Goal: Task Accomplishment & Management: Use online tool/utility

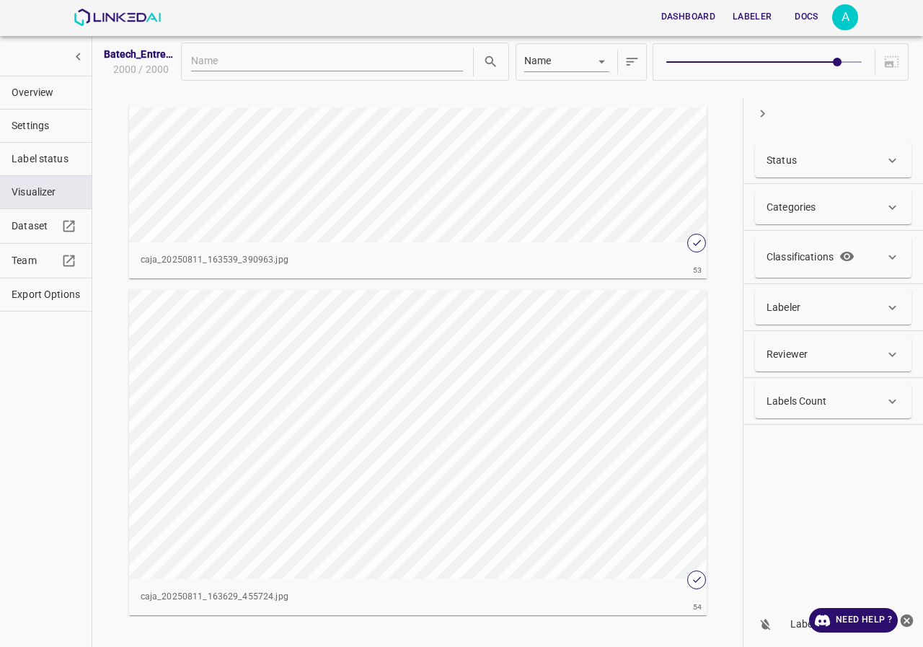
scroll to position [18021, 0]
click at [462, 366] on div "button" at bounding box center [345, 410] width 433 height 289
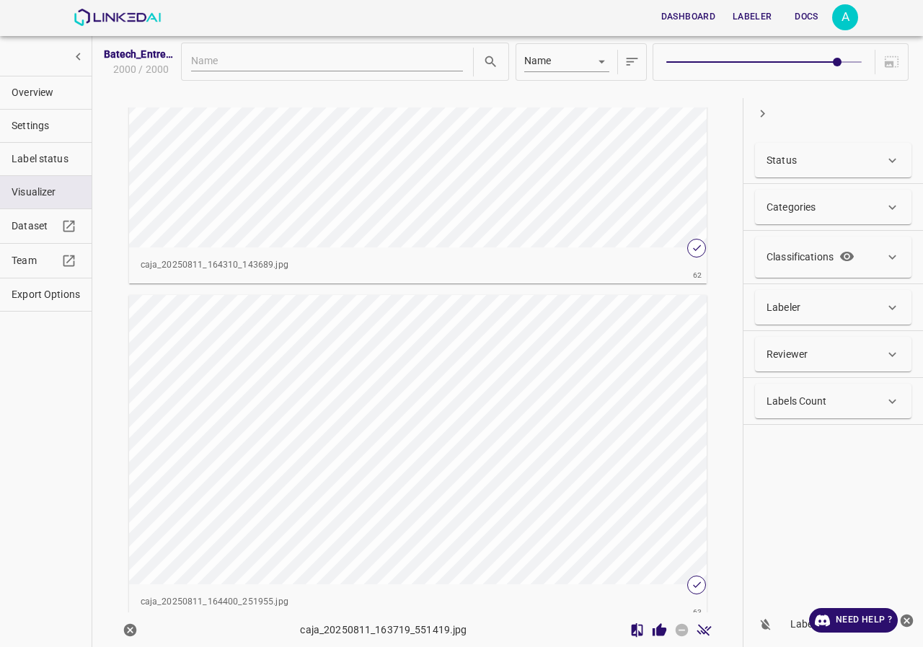
scroll to position [20762, 0]
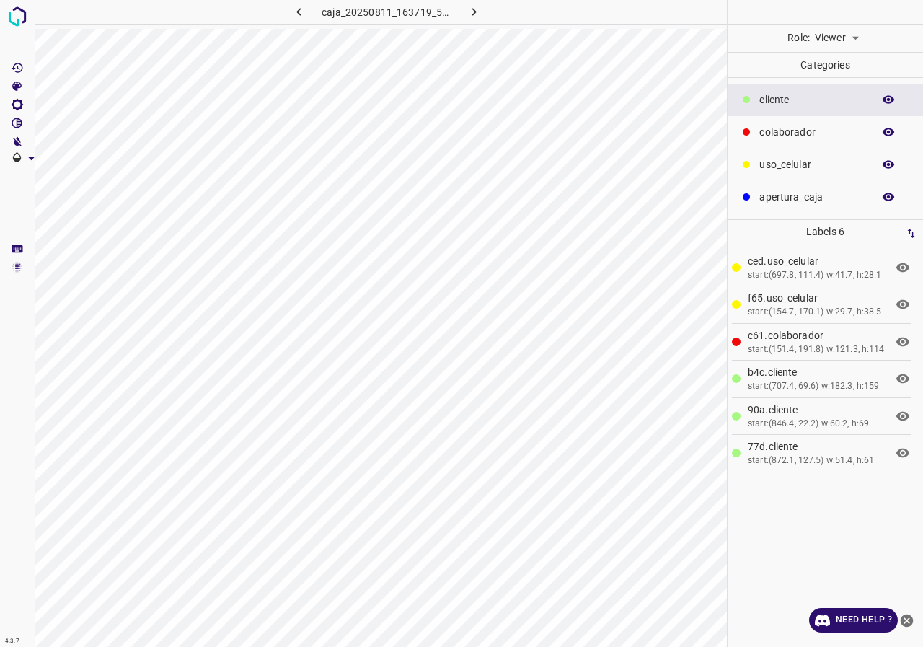
click at [824, 30] on body "4.3.7 caja_20250811_163719_551419.jpg Role: Viewer viewer Categories ​​cliente …" at bounding box center [461, 323] width 923 height 647
click at [837, 74] on li "Reviewer" at bounding box center [836, 70] width 64 height 24
type input "reviewer"
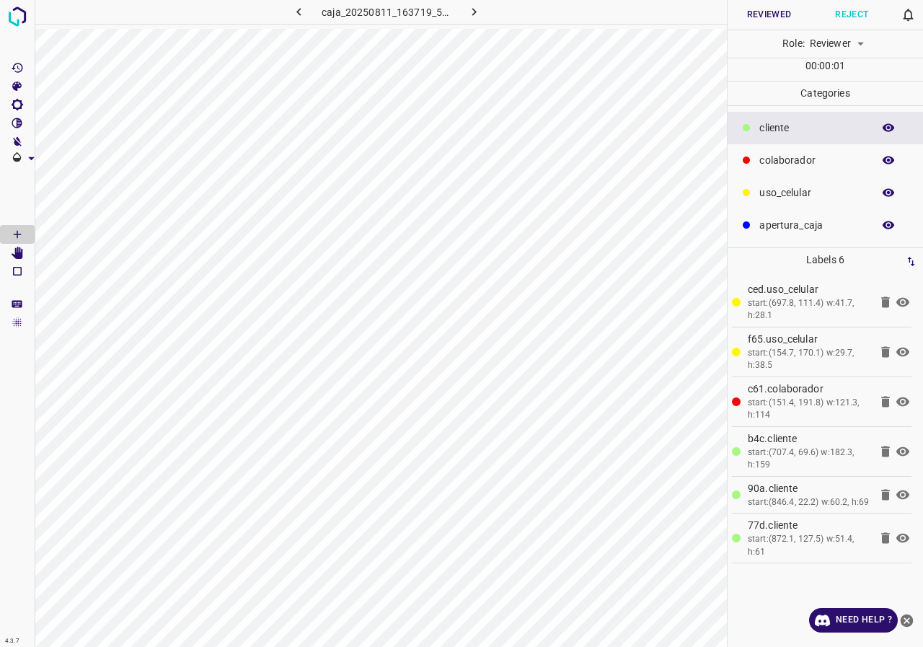
click at [884, 302] on icon at bounding box center [885, 301] width 9 height 11
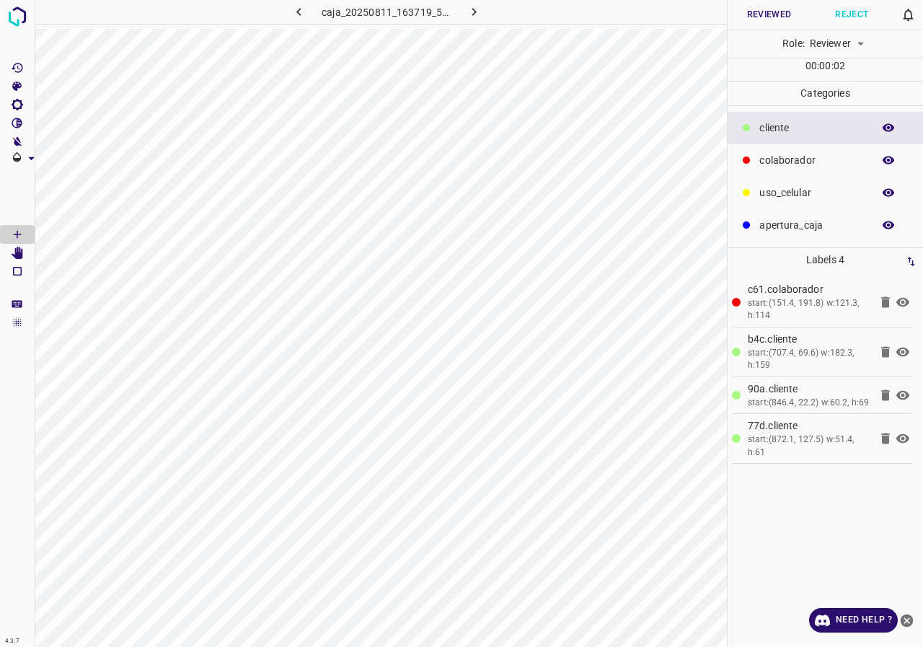
click at [884, 302] on icon at bounding box center [885, 301] width 9 height 11
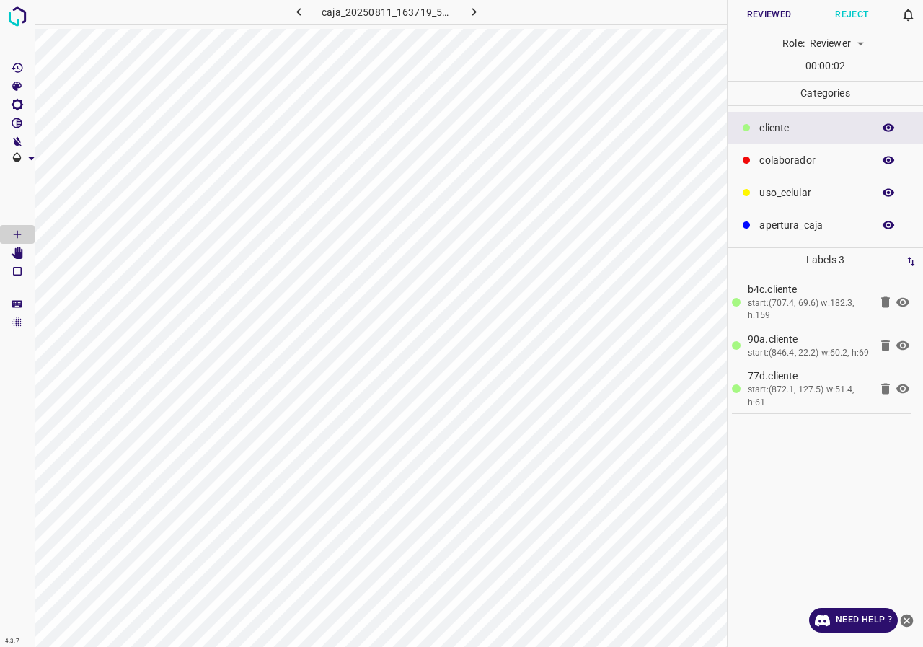
click at [884, 302] on icon at bounding box center [885, 301] width 9 height 11
click at [884, 302] on icon at bounding box center [885, 302] width 17 height 17
click at [884, 302] on icon at bounding box center [885, 301] width 9 height 11
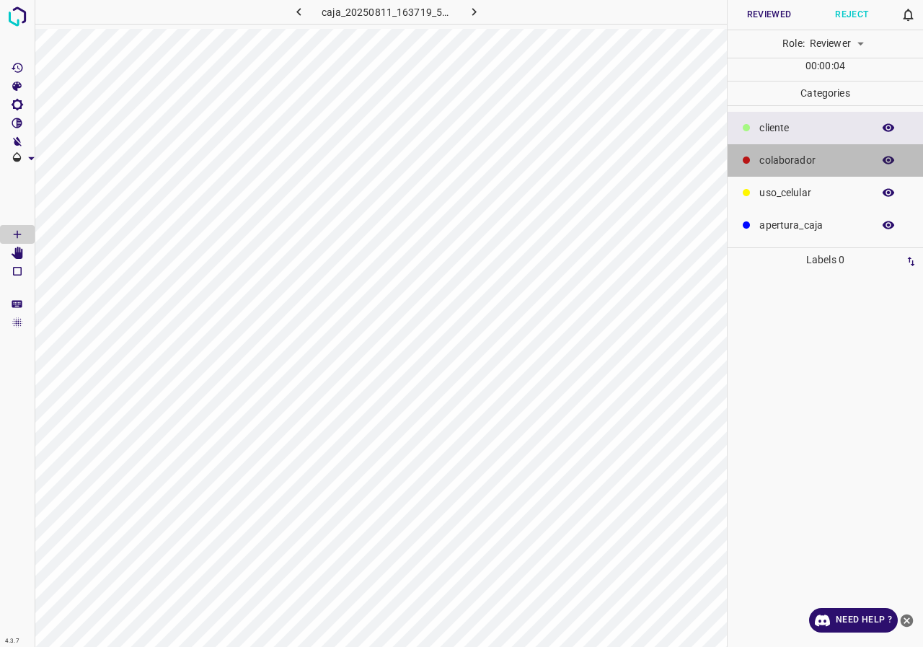
click at [805, 162] on p "colaborador" at bounding box center [812, 160] width 106 height 15
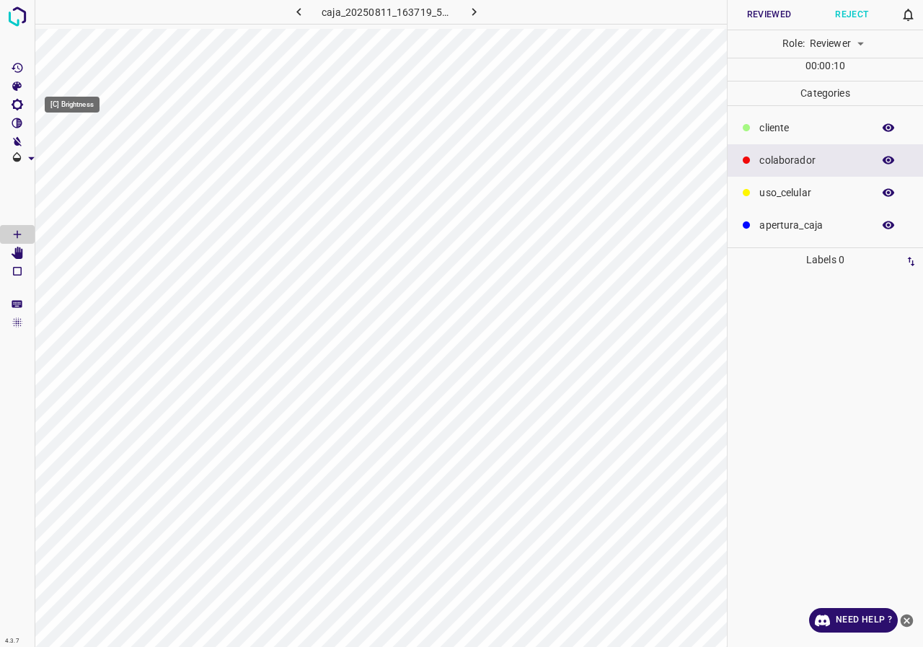
click at [25, 100] on Brightness"] "[C] Brightness" at bounding box center [17, 104] width 35 height 19
drag, startPoint x: 76, startPoint y: 146, endPoint x: 107, endPoint y: 172, distance: 40.4
click at [97, 150] on span at bounding box center [96, 153] width 14 height 14
type input "275"
drag, startPoint x: 14, startPoint y: 101, endPoint x: 27, endPoint y: 105, distance: 12.8
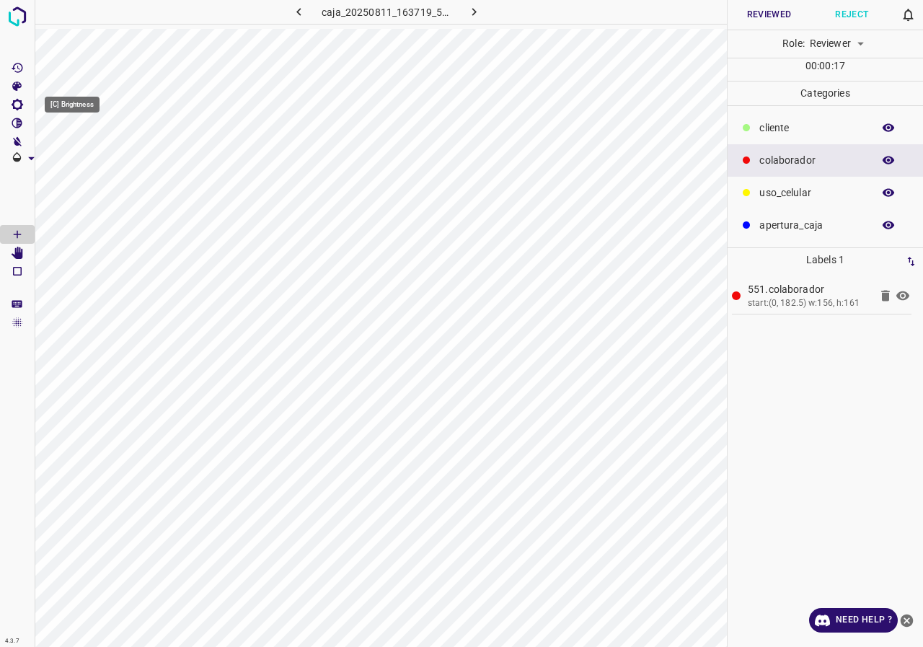
click at [17, 102] on icon "[C] Brightness" at bounding box center [17, 104] width 13 height 13
click at [74, 149] on span at bounding box center [92, 153] width 85 height 22
type input "106"
click at [69, 148] on span at bounding box center [68, 153] width 14 height 14
click at [14, 250] on icon "[Space] Edit" at bounding box center [17, 253] width 13 height 13
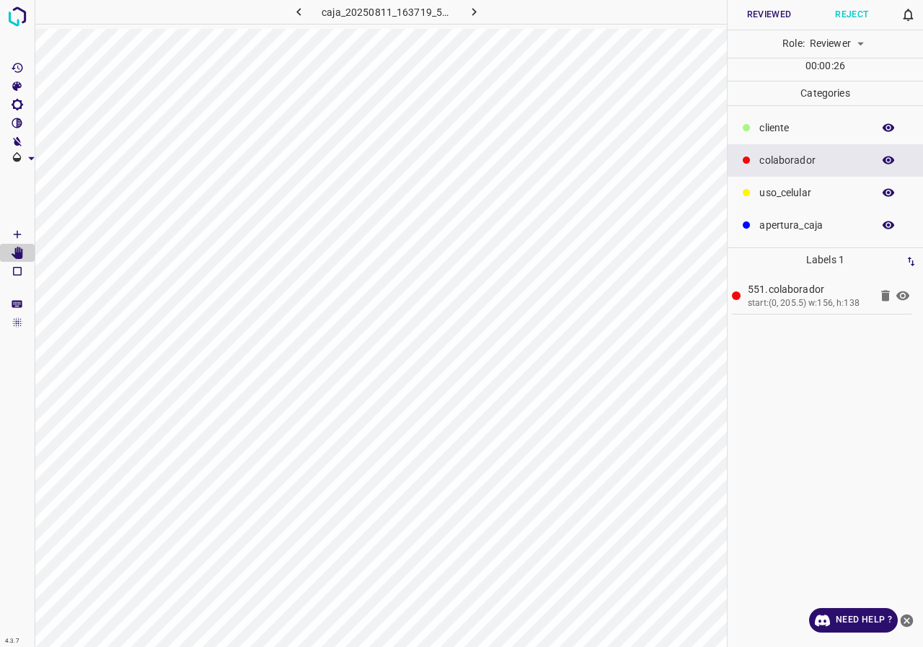
drag, startPoint x: 810, startPoint y: 192, endPoint x: 755, endPoint y: 194, distance: 54.9
click at [809, 193] on p "uso_celular" at bounding box center [812, 192] width 106 height 15
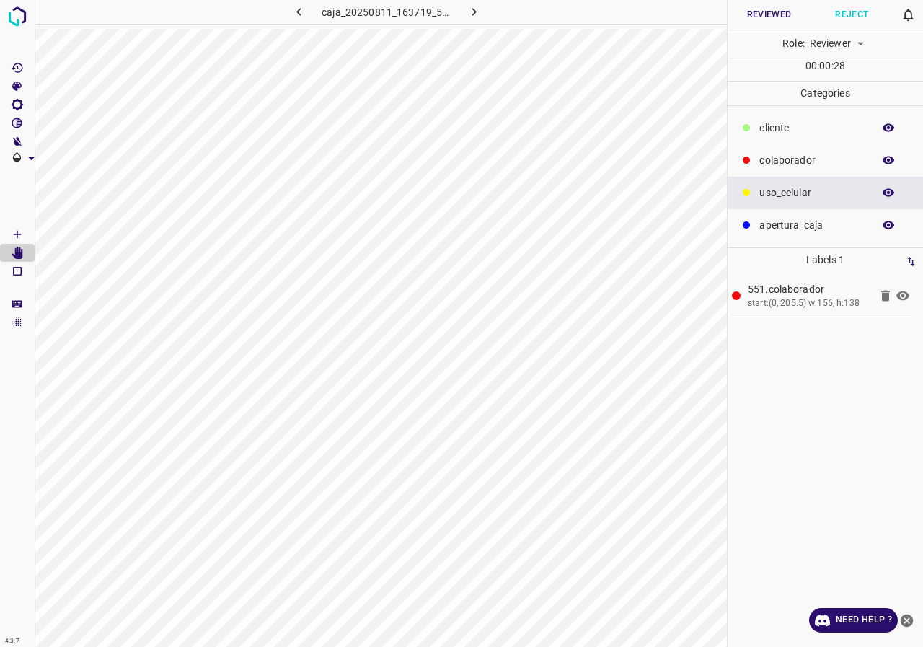
click at [21, 232] on icon "[Space] Draw" at bounding box center [17, 234] width 13 height 13
click at [772, 128] on p "​​cliente" at bounding box center [812, 127] width 106 height 15
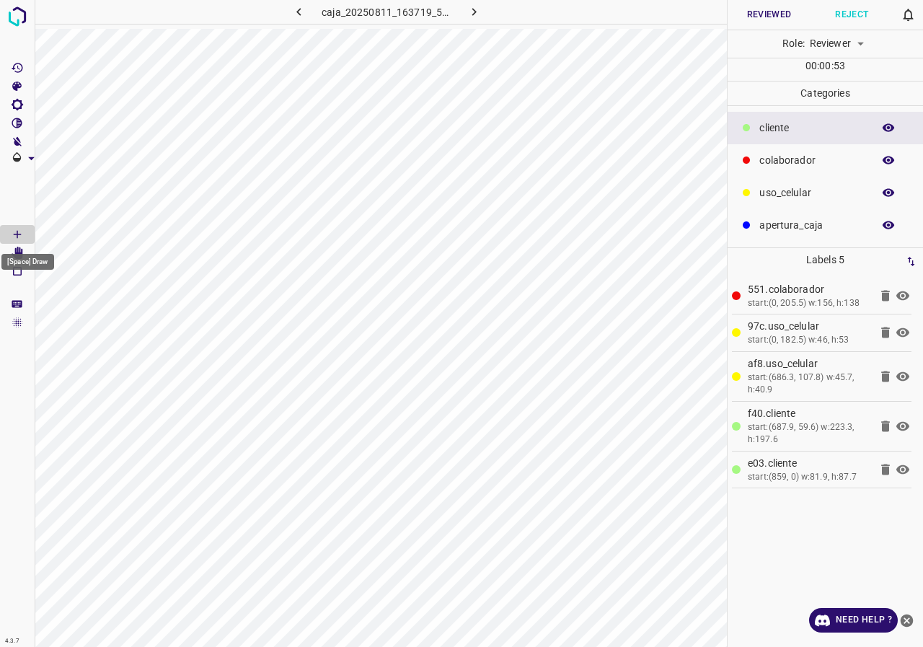
drag, startPoint x: 4, startPoint y: 242, endPoint x: 49, endPoint y: 245, distance: 44.9
click at [13, 250] on div "[Space] Draw" at bounding box center [28, 257] width 56 height 27
click at [19, 252] on div "[Space] Draw" at bounding box center [28, 257] width 56 height 27
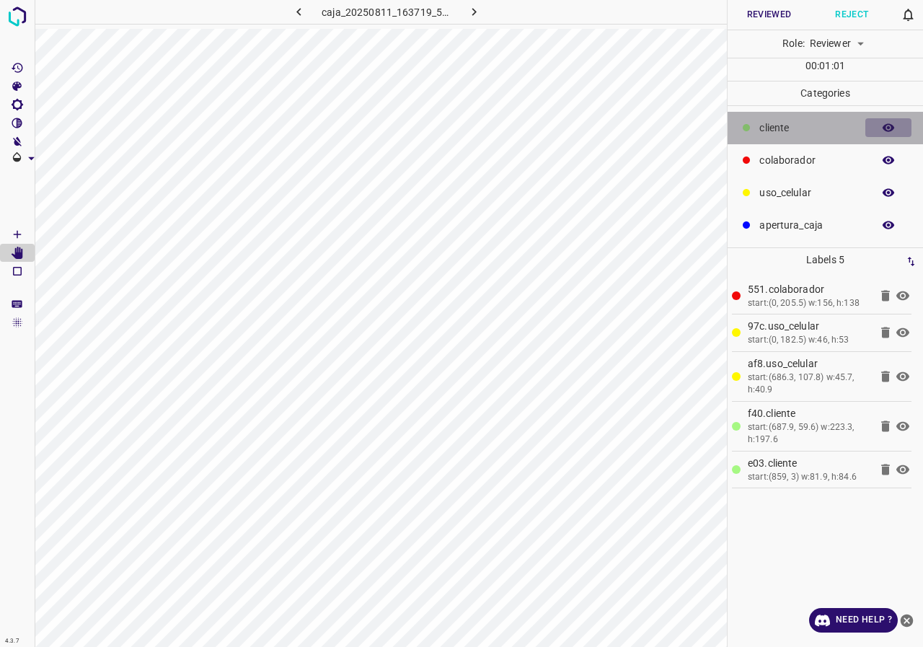
click at [888, 123] on icon "button" at bounding box center [888, 127] width 13 height 13
click at [865, 118] on button "button" at bounding box center [888, 127] width 46 height 19
click at [830, 113] on div "​​cliente" at bounding box center [825, 128] width 195 height 32
click at [8, 229] on Draw"] "[Space] Draw" at bounding box center [17, 234] width 35 height 19
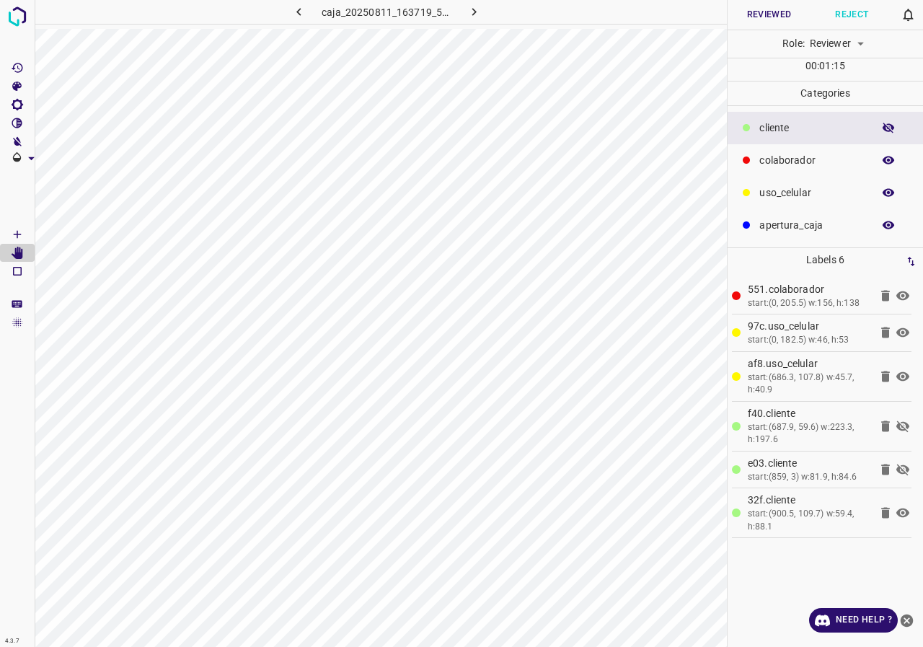
click at [889, 133] on icon "button" at bounding box center [888, 127] width 13 height 13
click at [772, 6] on button "Reviewed" at bounding box center [769, 15] width 83 height 30
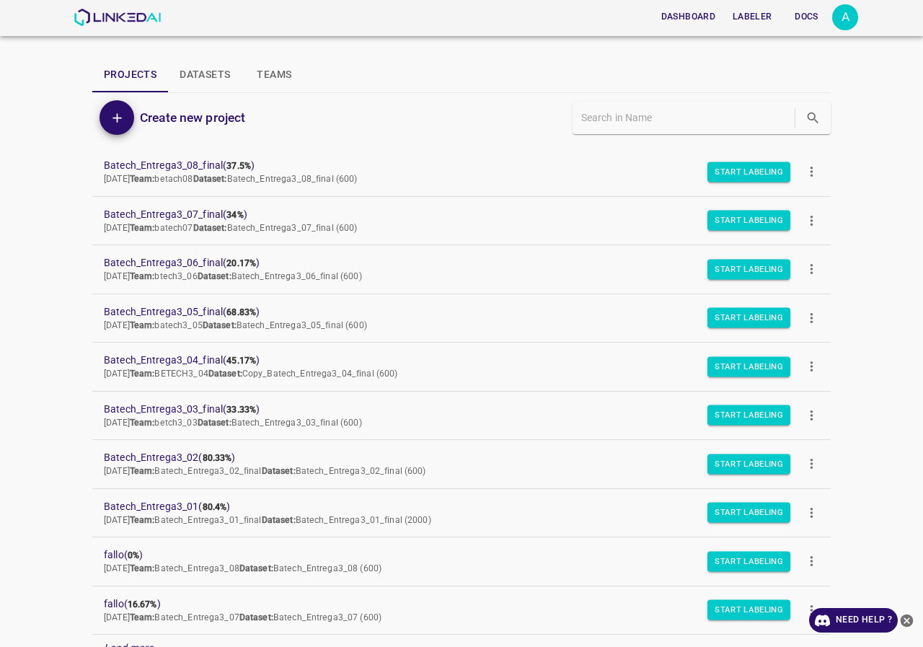
scroll to position [72, 0]
